Goal: Navigation & Orientation: Find specific page/section

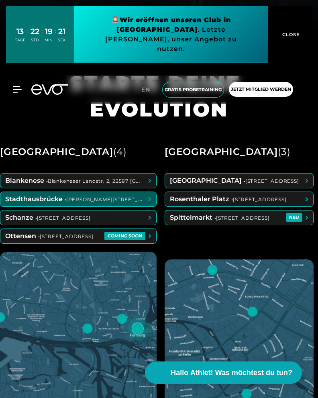
click at [76, 201] on span at bounding box center [78, 199] width 156 height 14
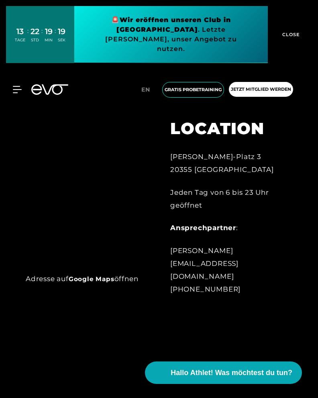
scroll to position [402, 0]
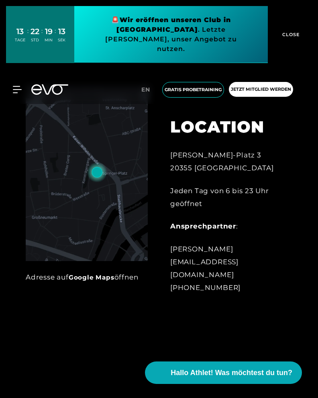
click at [159, 31] on link at bounding box center [171, 34] width 194 height 57
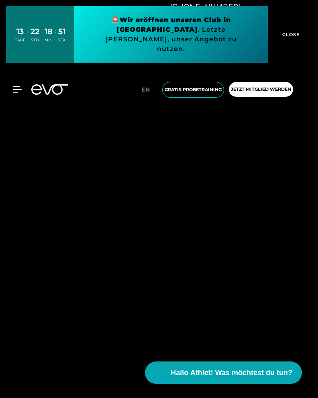
scroll to position [844, 0]
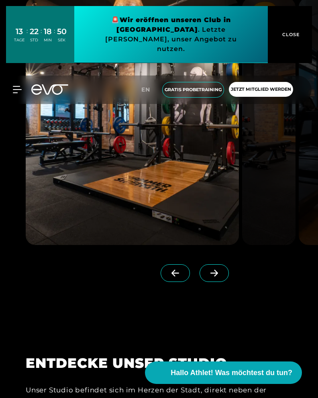
click at [207, 275] on icon at bounding box center [214, 273] width 14 height 7
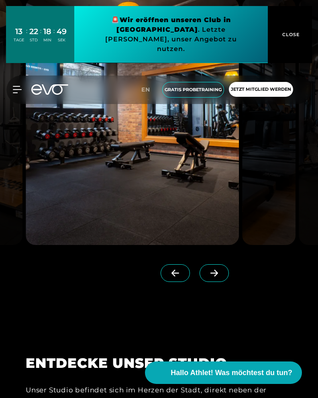
click at [207, 275] on icon at bounding box center [214, 273] width 14 height 7
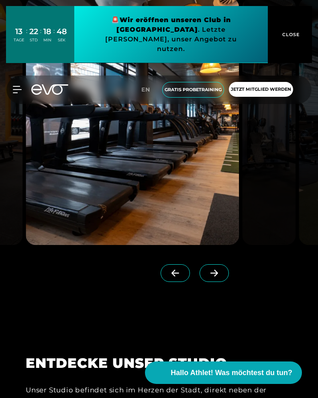
click at [207, 275] on icon at bounding box center [214, 273] width 14 height 7
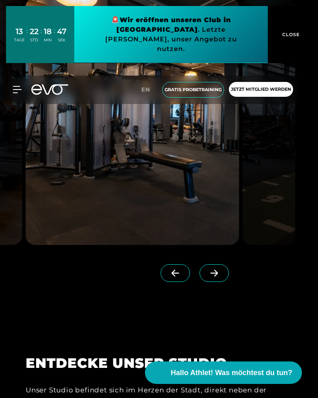
click at [207, 275] on icon at bounding box center [214, 273] width 14 height 7
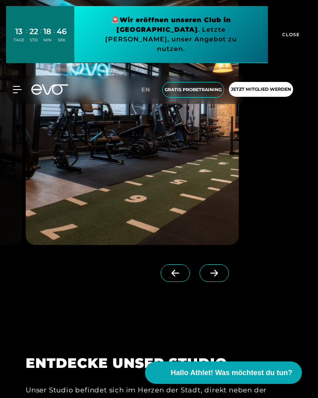
click at [207, 275] on icon at bounding box center [214, 273] width 14 height 7
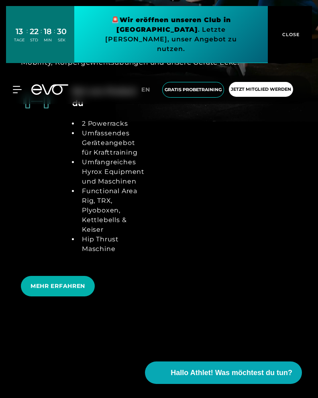
scroll to position [2049, 0]
